Goal: Information Seeking & Learning: Learn about a topic

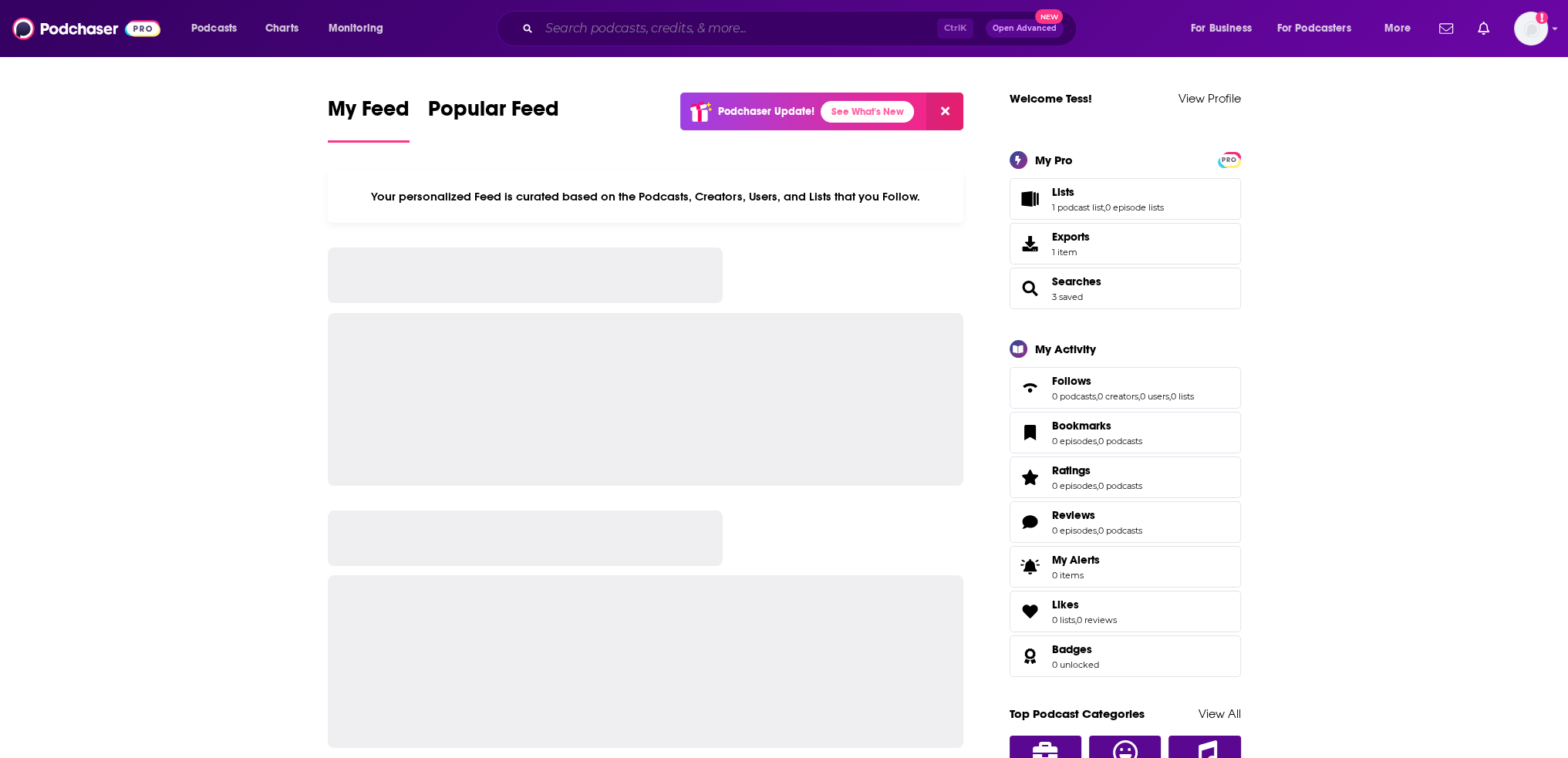
click at [614, 28] on input "Search podcasts, credits, & more..." at bounding box center [738, 28] width 398 height 25
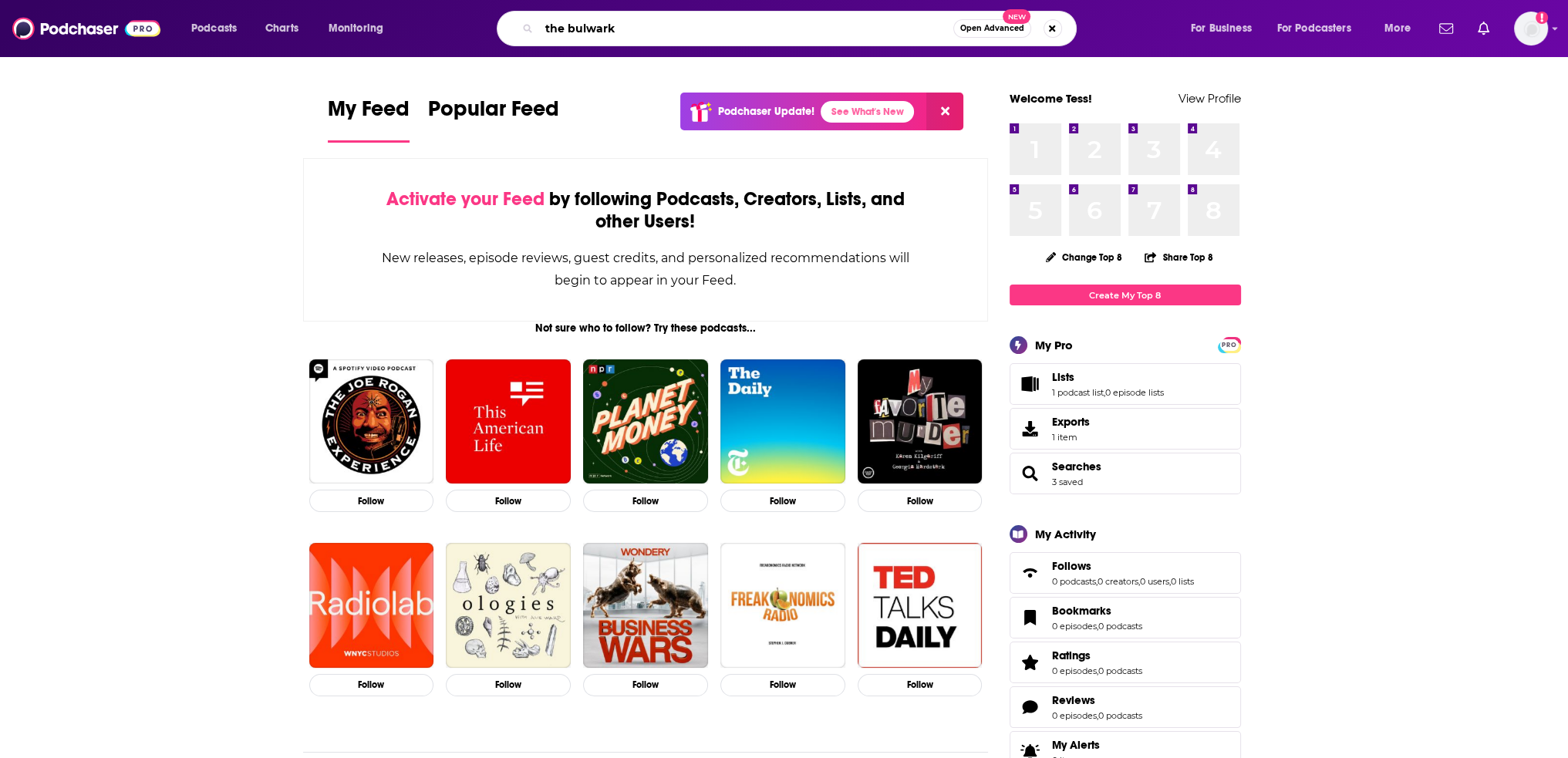
type input "the bulwark"
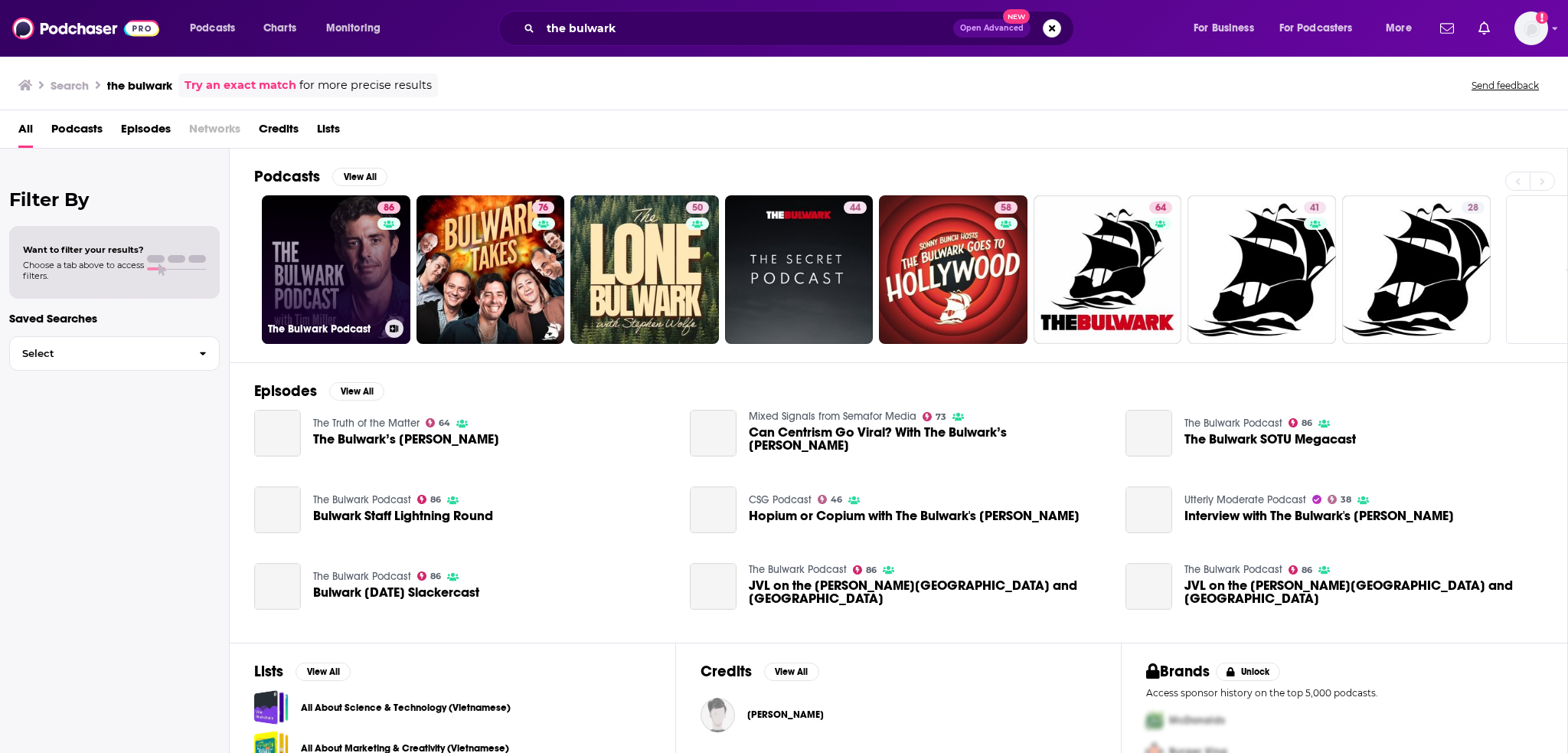
click at [330, 293] on link "86 The Bulwark Podcast" at bounding box center [336, 270] width 148 height 148
